Goal: Check status: Check status

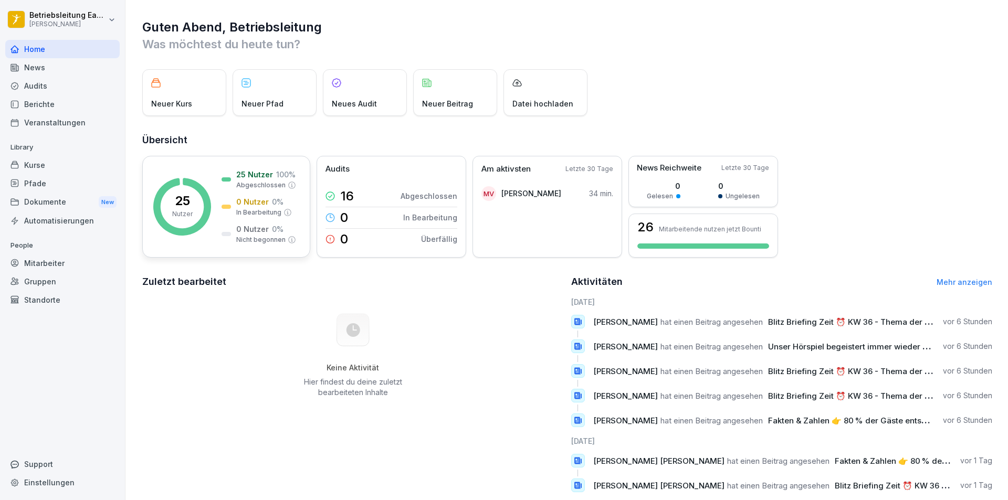
click at [251, 177] on p "25 Nutzer" at bounding box center [254, 174] width 37 height 11
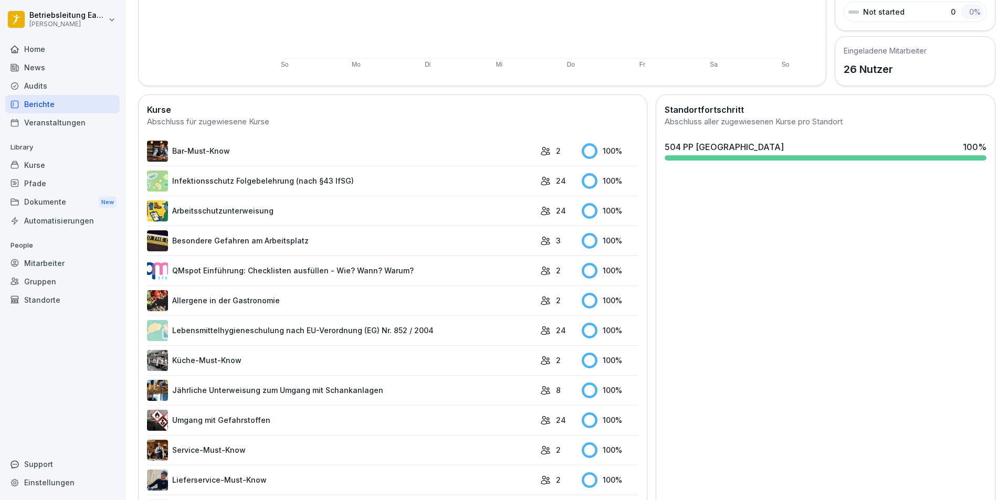
scroll to position [262, 0]
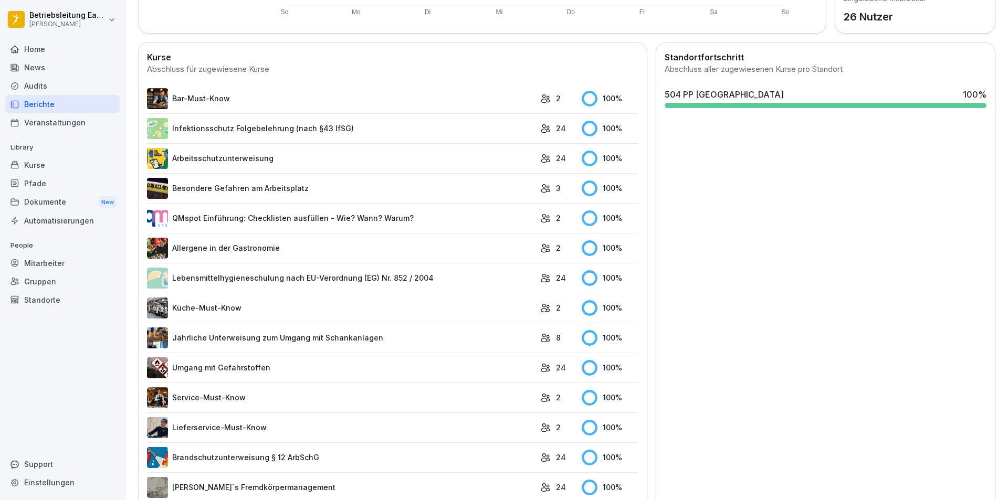
click at [246, 157] on link "Arbeitsschutzunterweisung" at bounding box center [341, 158] width 388 height 21
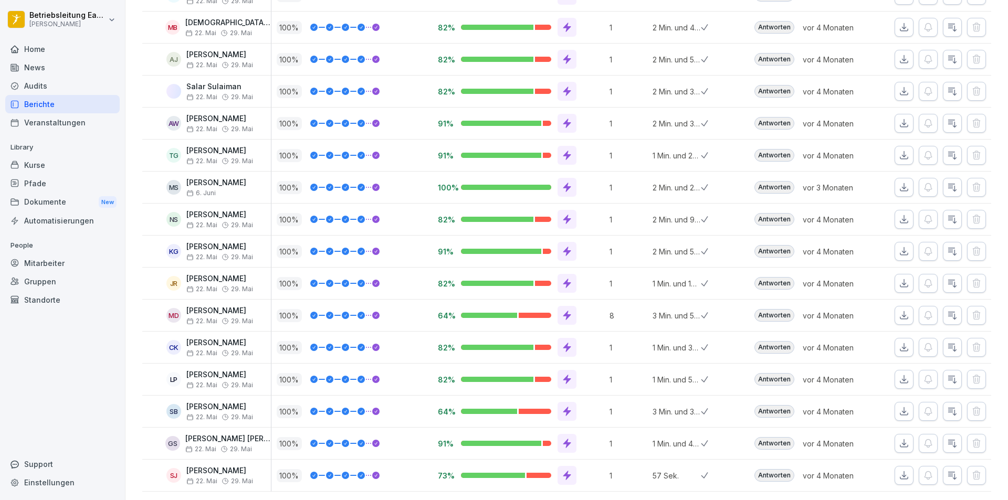
scroll to position [495, 0]
click at [899, 374] on icon "button" at bounding box center [903, 379] width 10 height 10
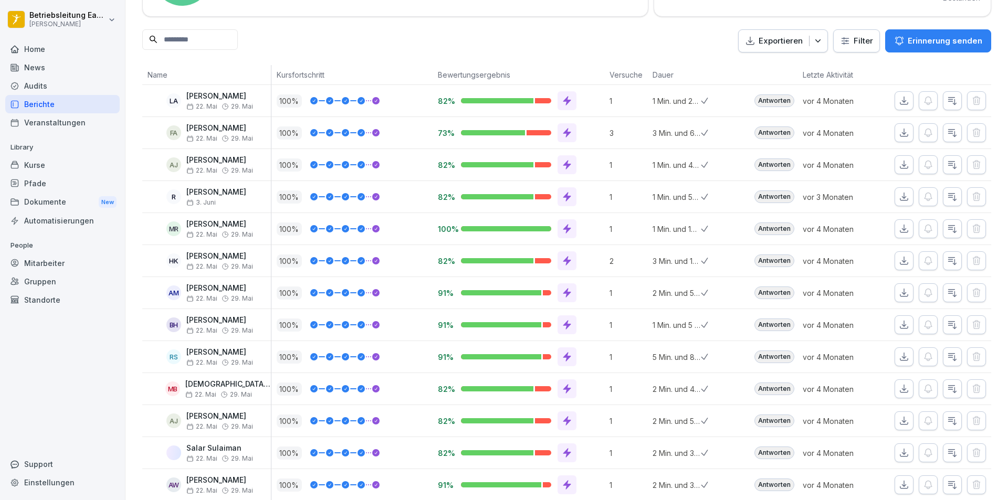
scroll to position [0, 0]
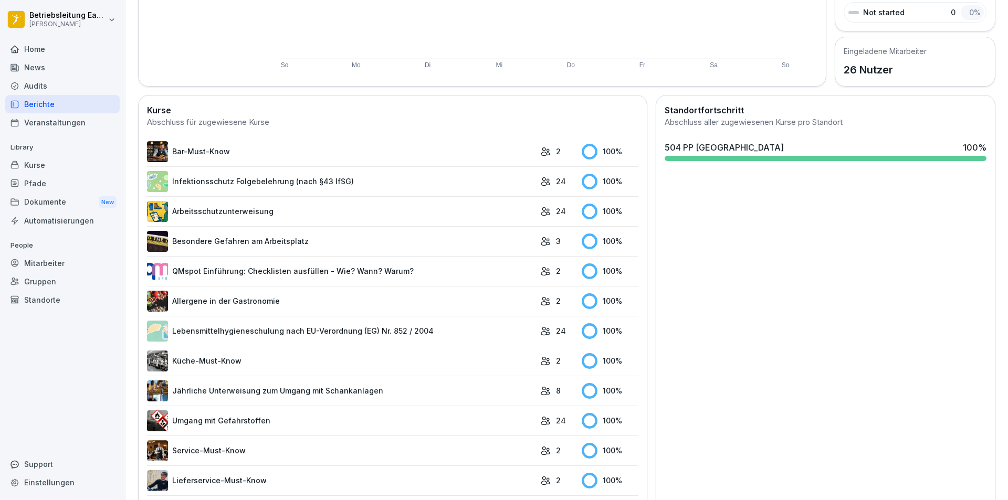
scroll to position [210, 0]
click at [260, 187] on link "Infektionsschutz Folgebelehrung (nach §43 IfSG)" at bounding box center [341, 181] width 388 height 21
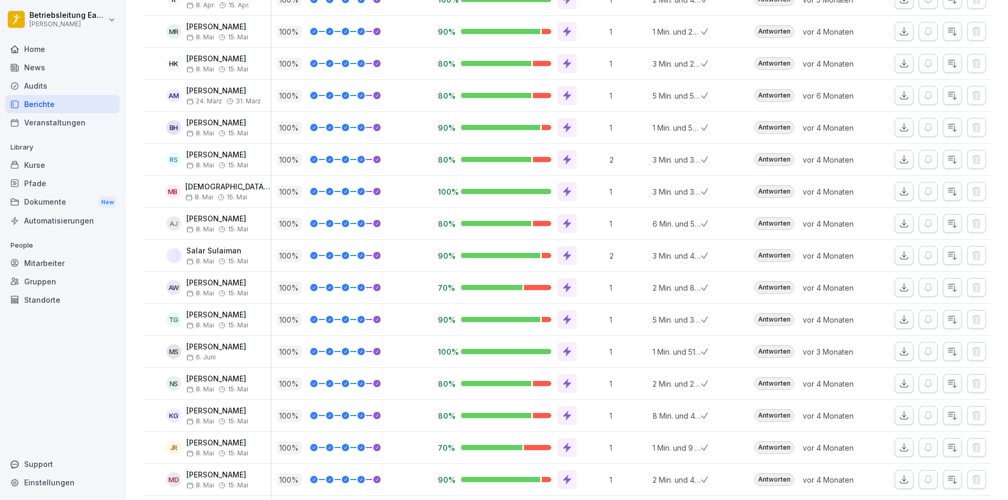
scroll to position [495, 0]
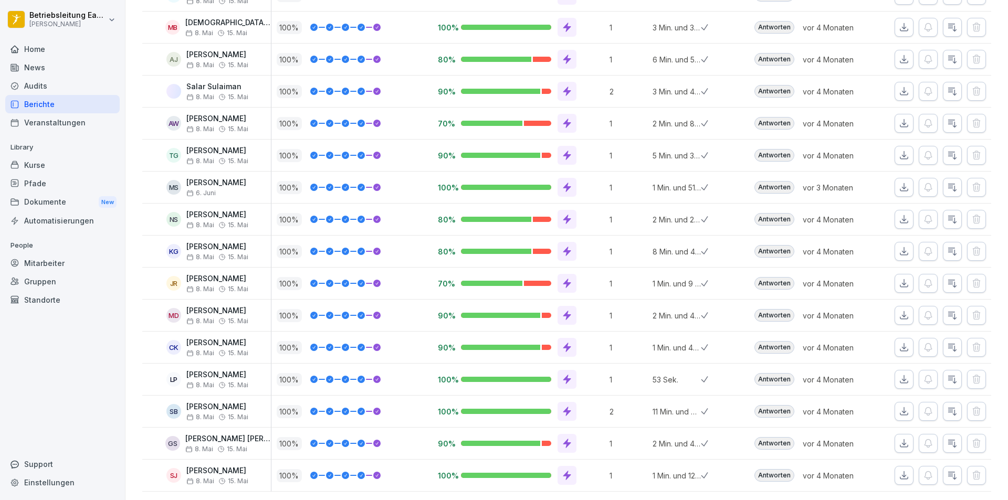
click at [898, 374] on icon "button" at bounding box center [903, 379] width 10 height 10
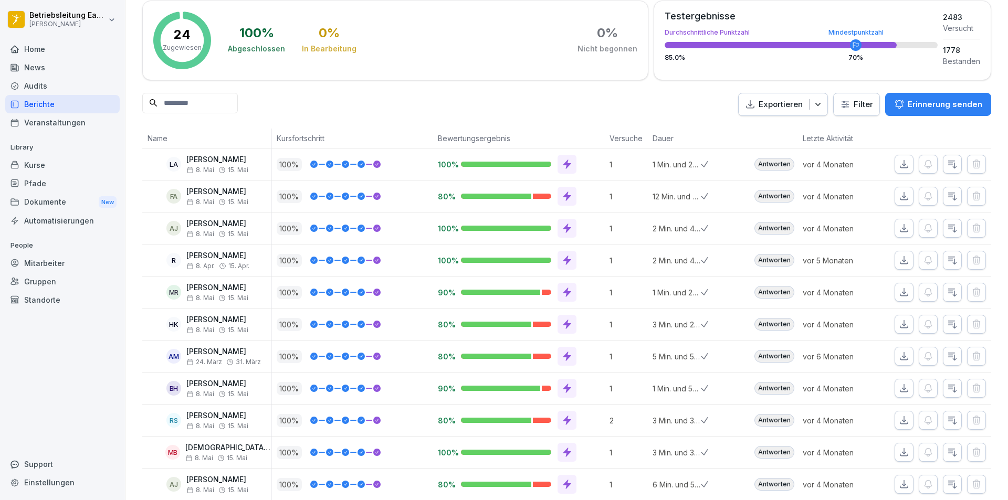
scroll to position [0, 0]
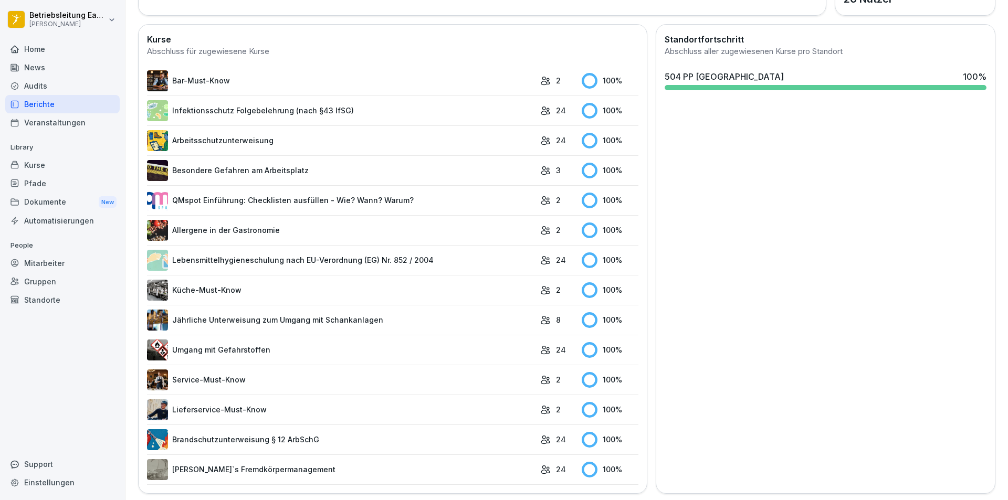
scroll to position [290, 0]
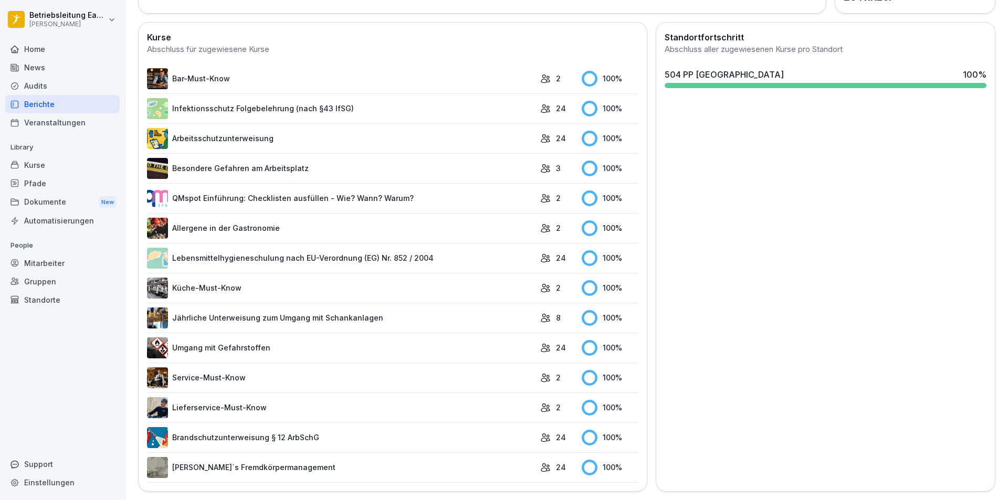
click at [404, 248] on link "Lebensmittelhygieneschulung nach EU-Verordnung (EG) Nr. 852 / 2004" at bounding box center [341, 258] width 388 height 21
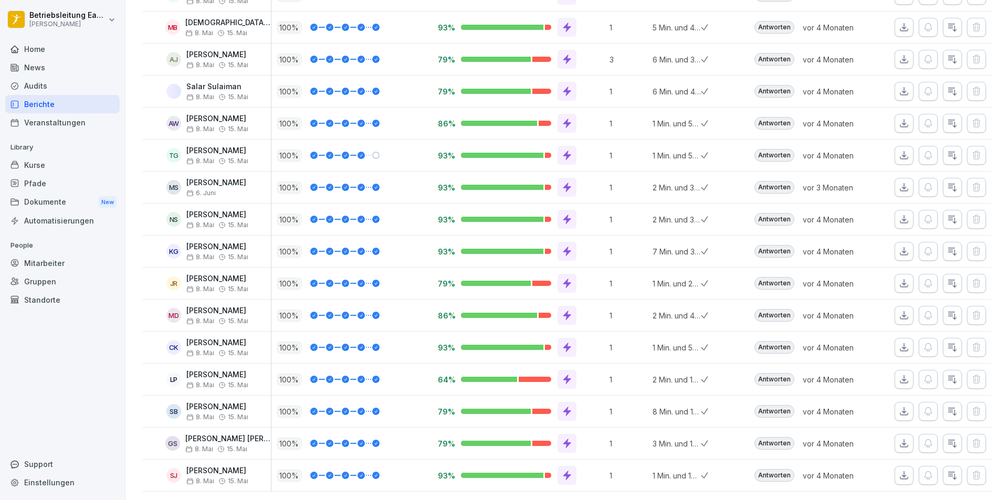
scroll to position [495, 0]
click at [898, 374] on icon "button" at bounding box center [903, 379] width 10 height 10
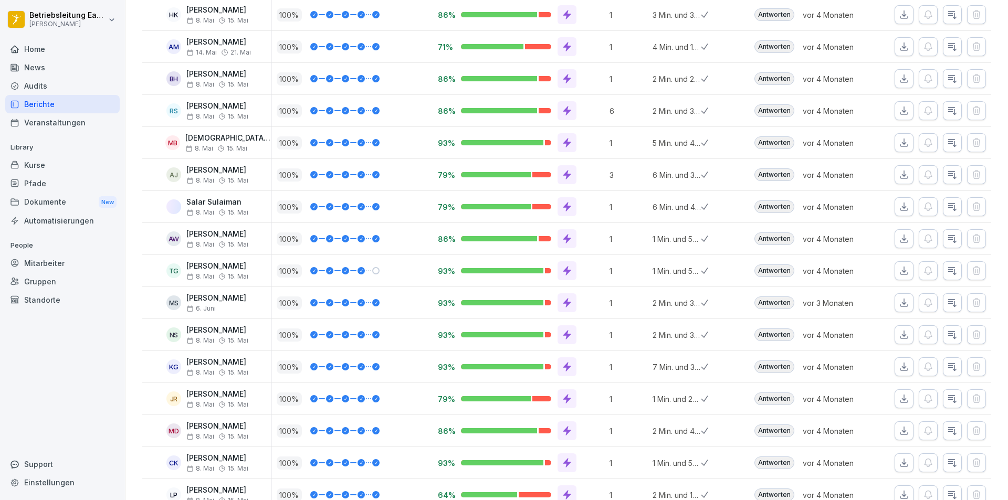
scroll to position [232, 0]
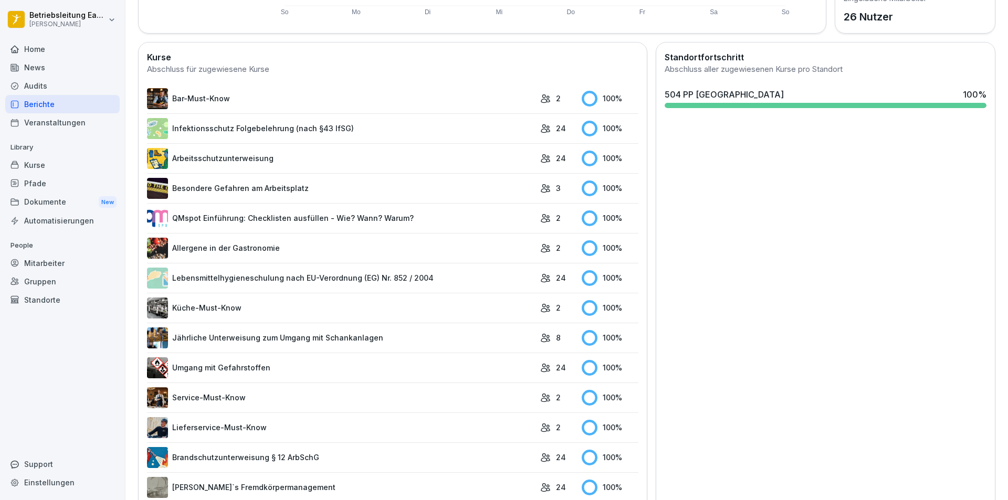
scroll to position [290, 0]
